Goal: Information Seeking & Learning: Learn about a topic

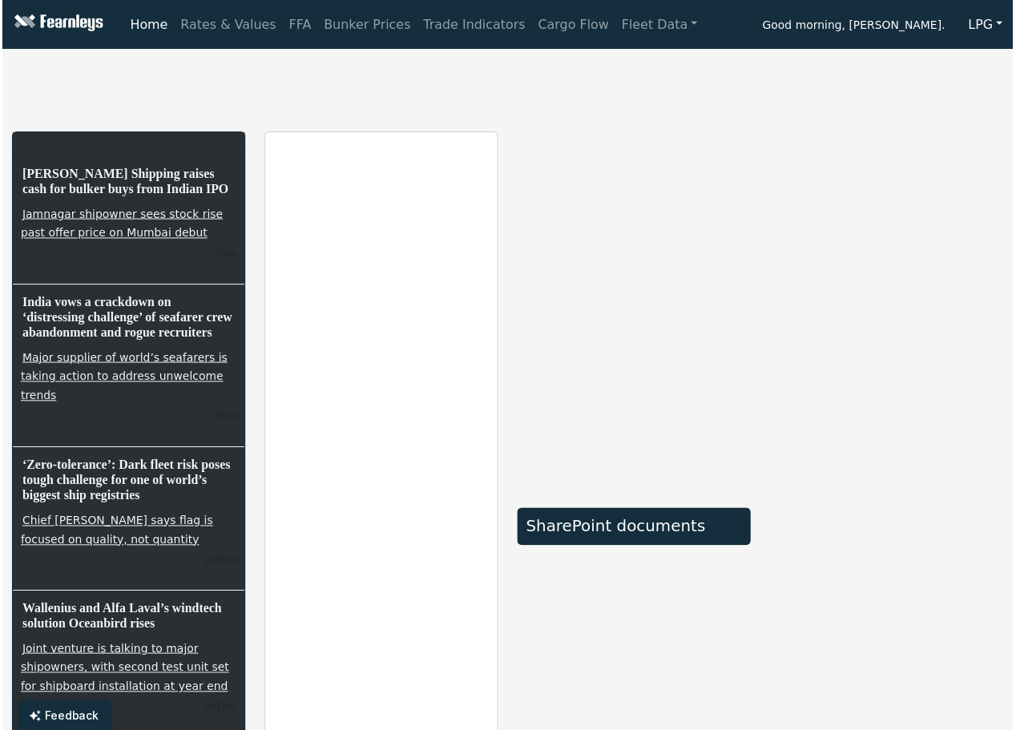
scroll to position [400, 0]
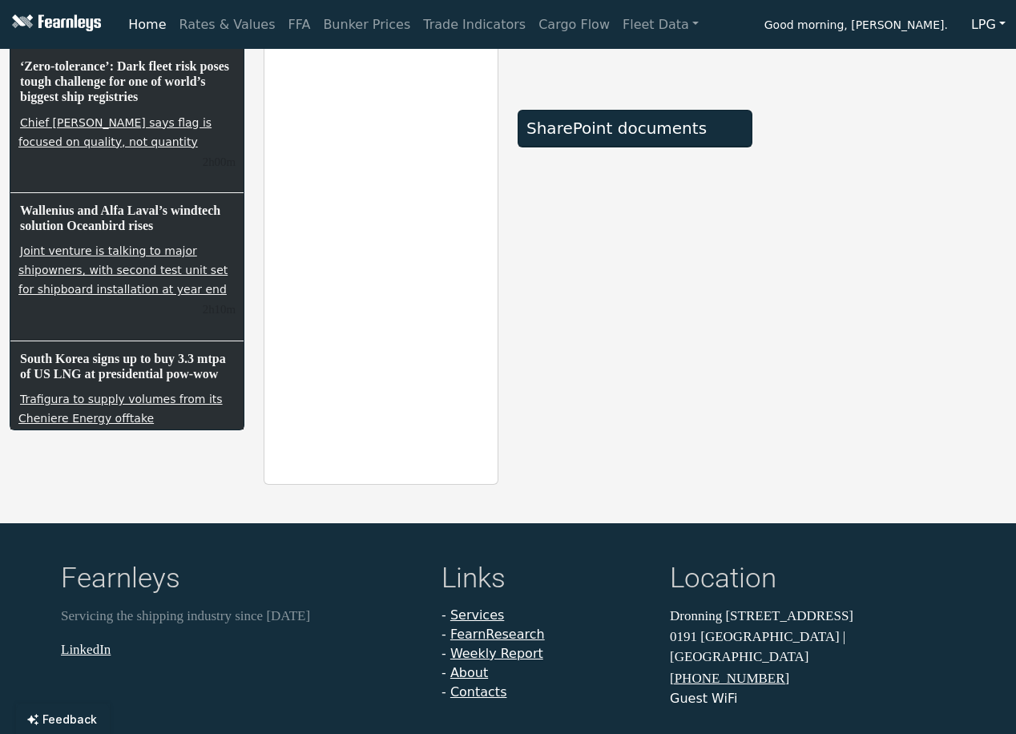
click at [984, 23] on button "LPG" at bounding box center [987, 25] width 55 height 30
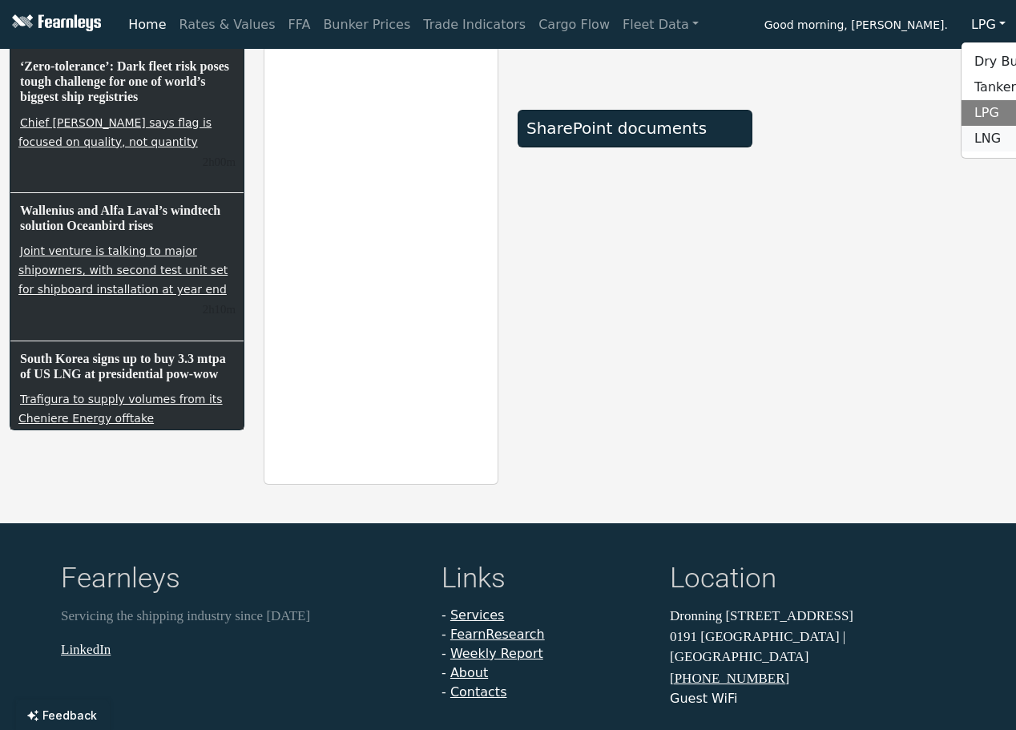
click at [982, 137] on link "LNG" at bounding box center [1024, 139] width 127 height 26
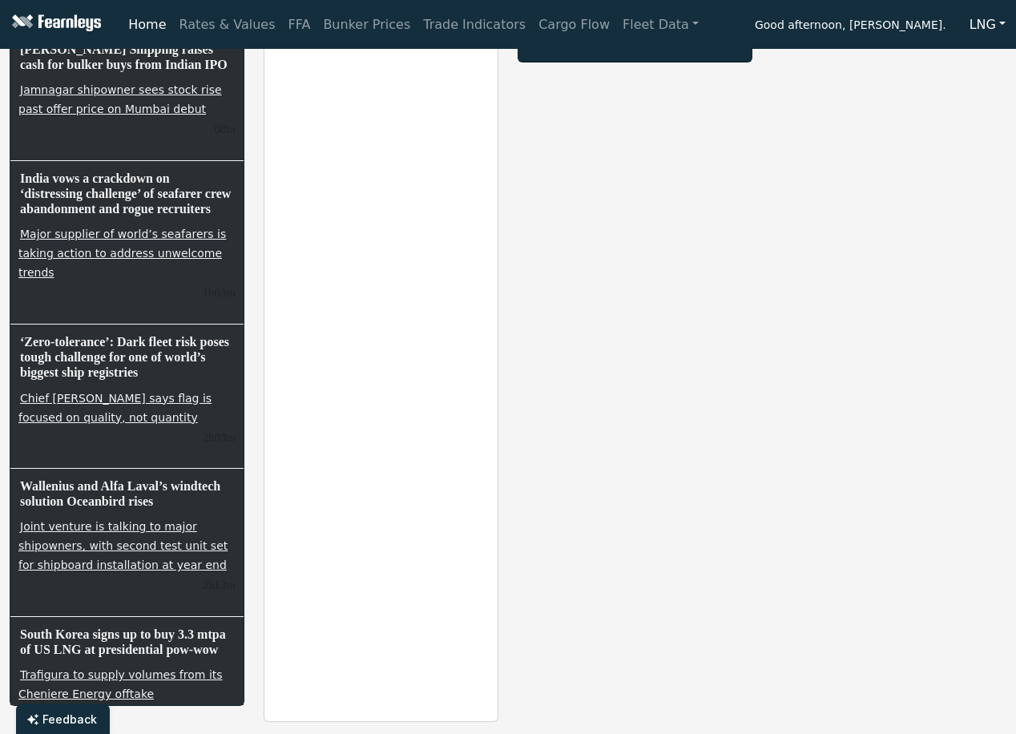
scroll to position [38, 0]
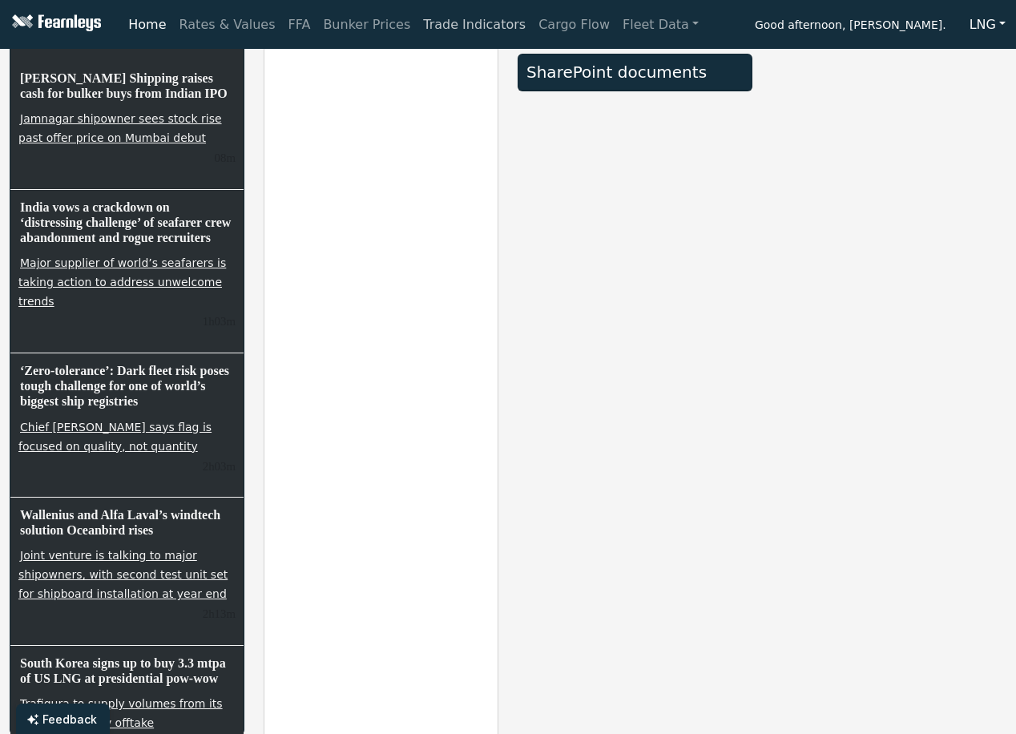
click at [434, 22] on link "Trade Indicators" at bounding box center [473, 25] width 115 height 32
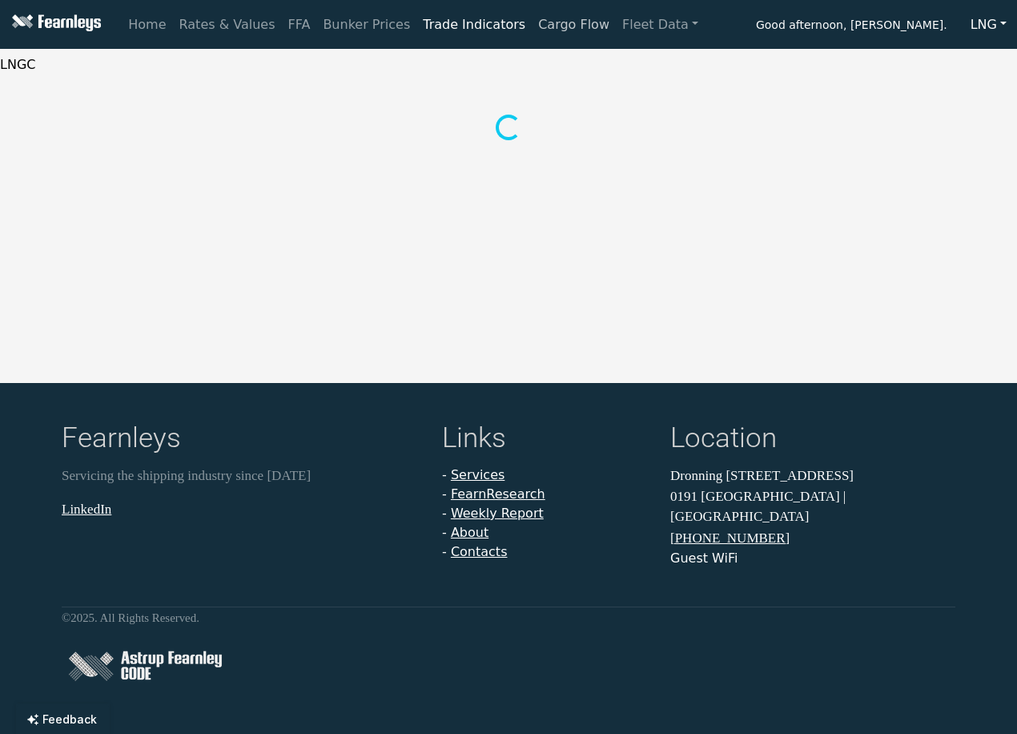
click at [533, 25] on link "Cargo Flow" at bounding box center [574, 25] width 84 height 32
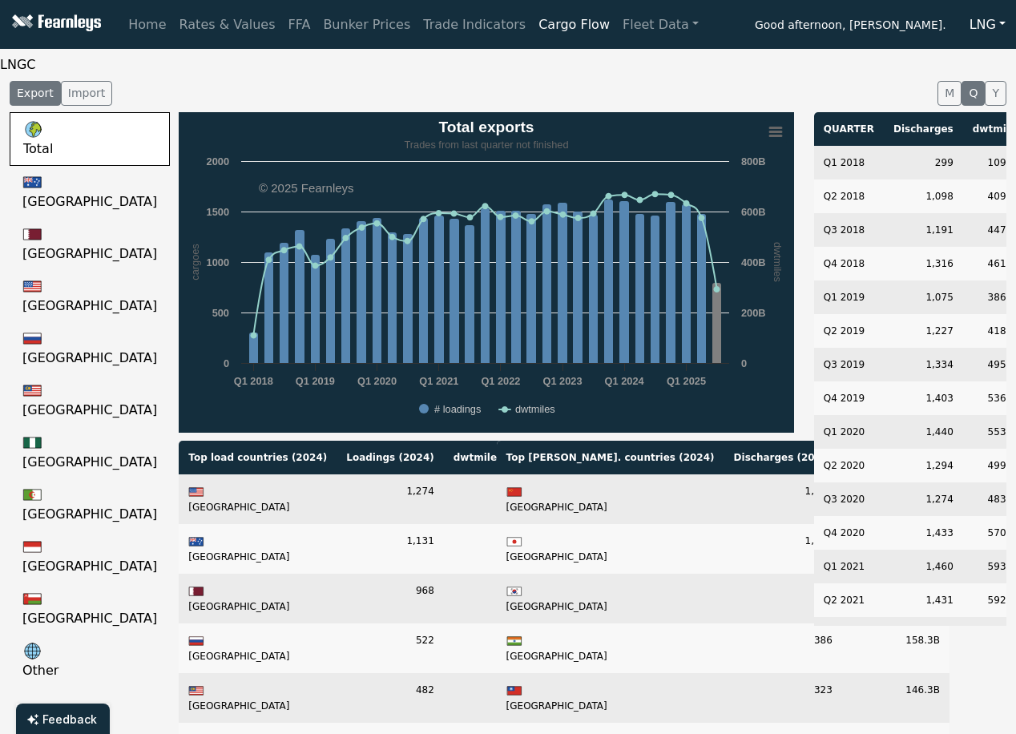
drag, startPoint x: 391, startPoint y: 72, endPoint x: 430, endPoint y: 64, distance: 40.1
click at [430, 64] on div "LNGC Export Import M Q Y Total [GEOGRAPHIC_DATA] [GEOGRAPHIC_DATA] [GEOGRAPHIC_…" at bounding box center [508, 519] width 1016 height 928
click at [96, 89] on button "Import" at bounding box center [86, 93] width 51 height 25
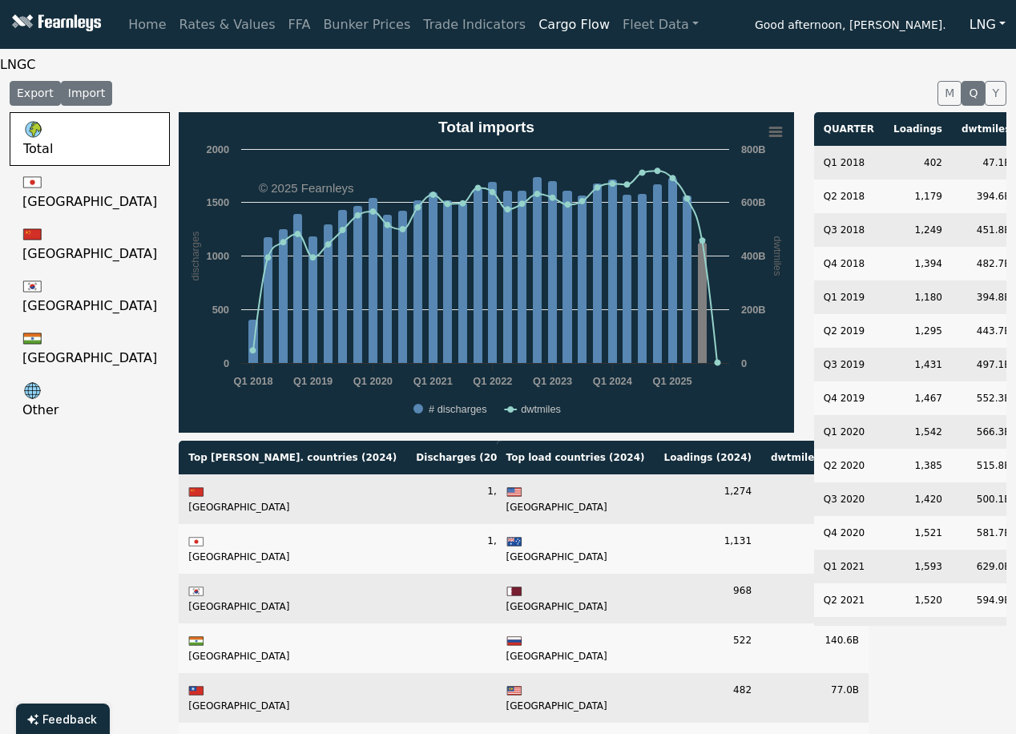
click at [39, 87] on button "Export" at bounding box center [35, 93] width 51 height 25
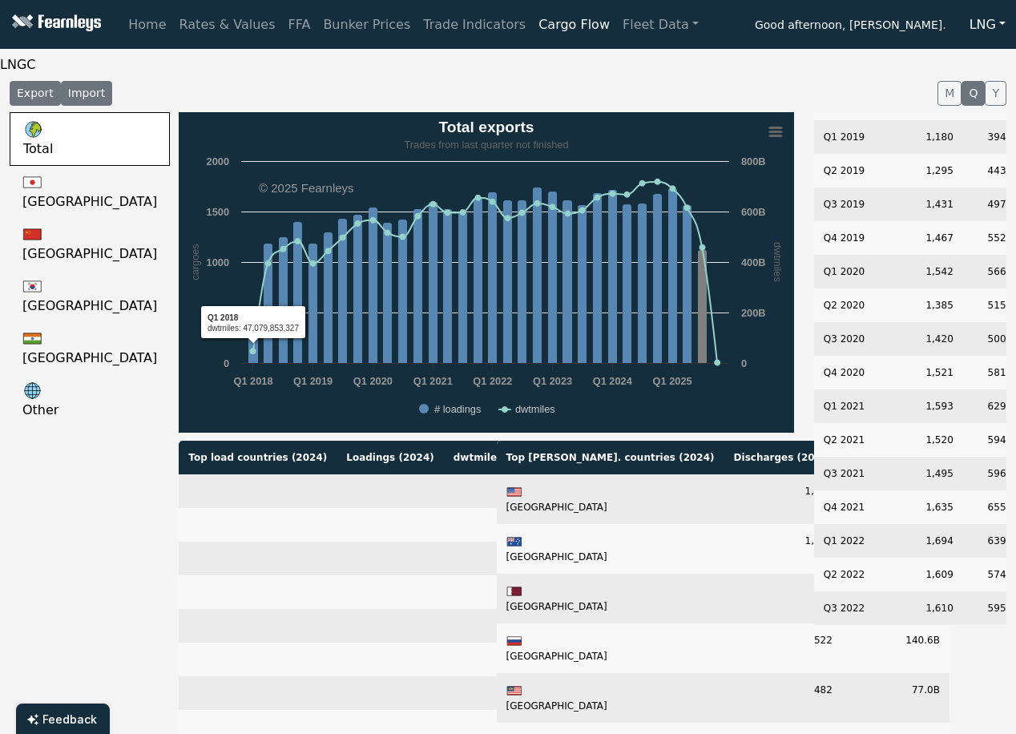
click at [81, 103] on button "Import" at bounding box center [86, 93] width 51 height 25
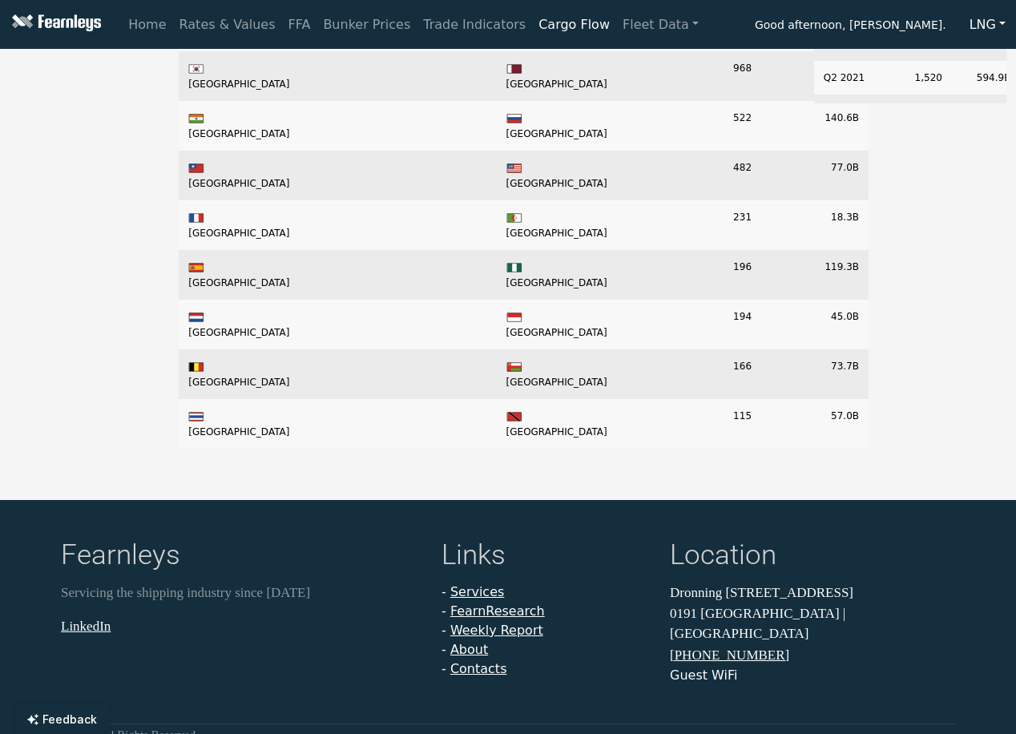
scroll to position [561, 0]
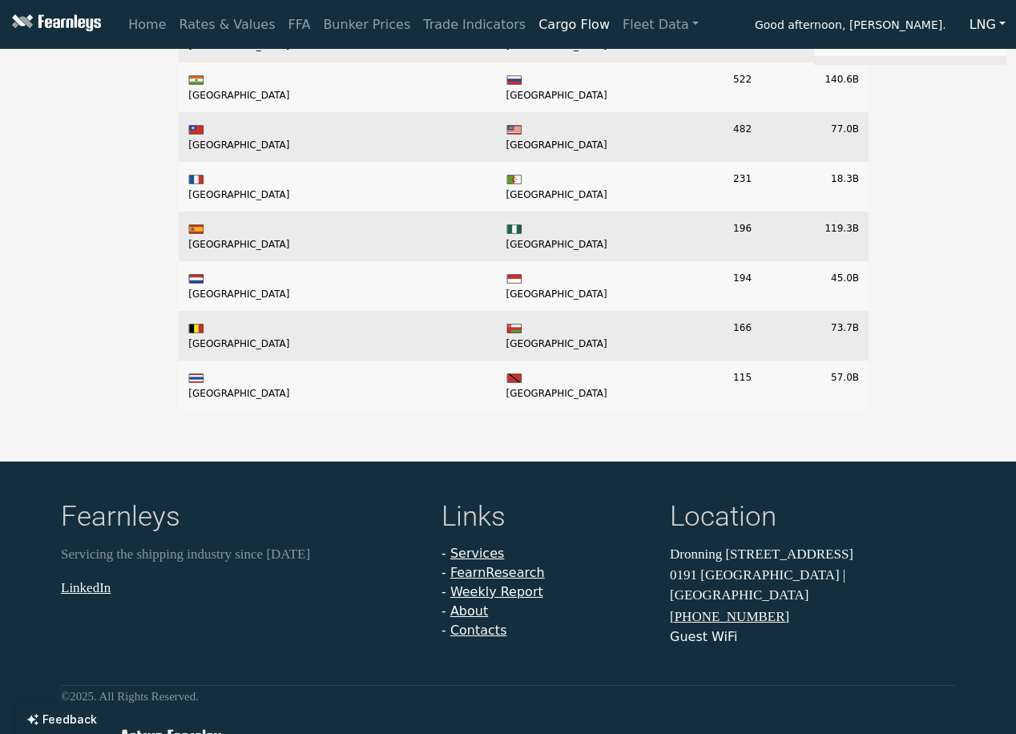
click at [682, 518] on h4 "Location" at bounding box center [812, 519] width 285 height 38
click at [473, 521] on h4 "Links" at bounding box center [545, 519] width 209 height 38
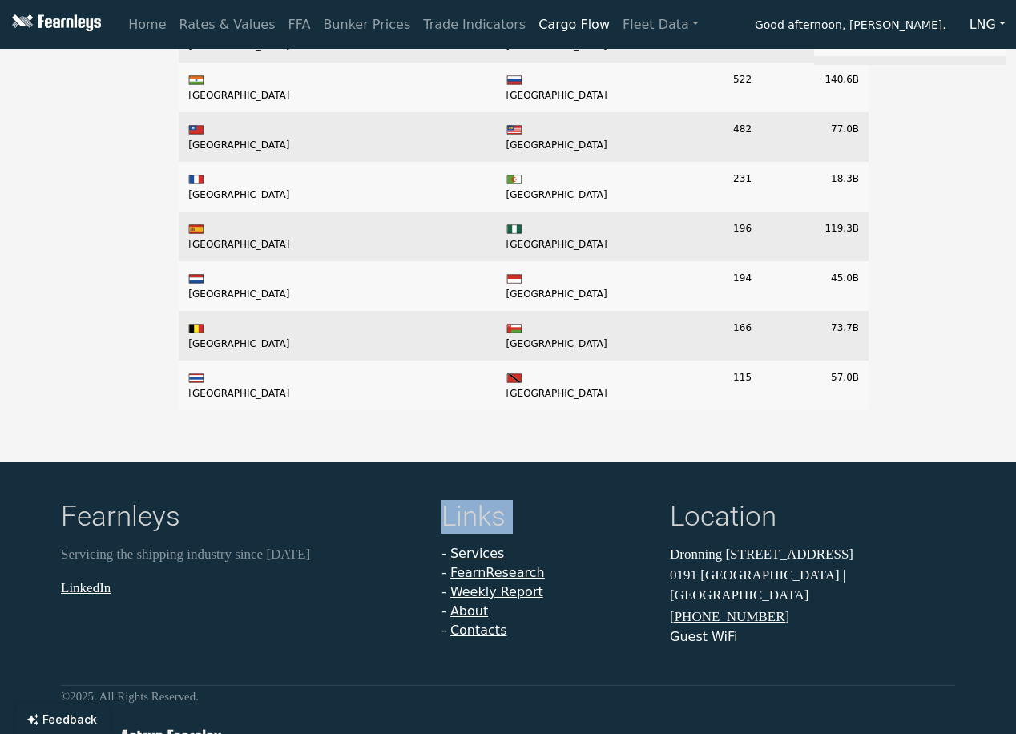
click at [473, 521] on h4 "Links" at bounding box center [545, 519] width 209 height 38
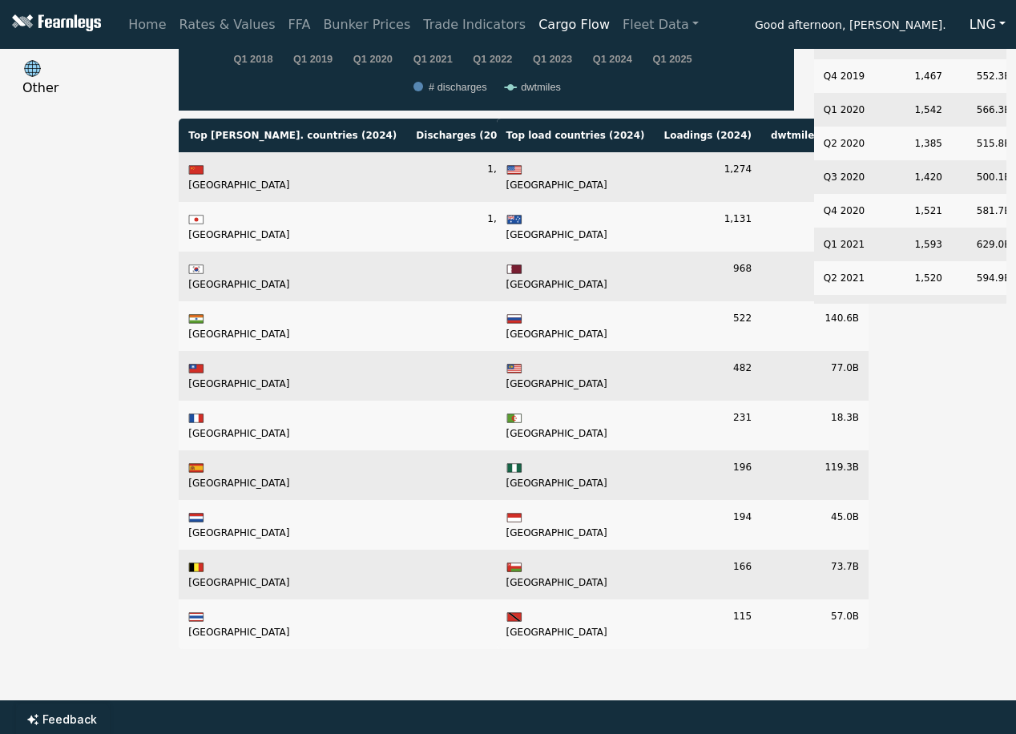
scroll to position [320, 0]
